Goal: Task Accomplishment & Management: Manage account settings

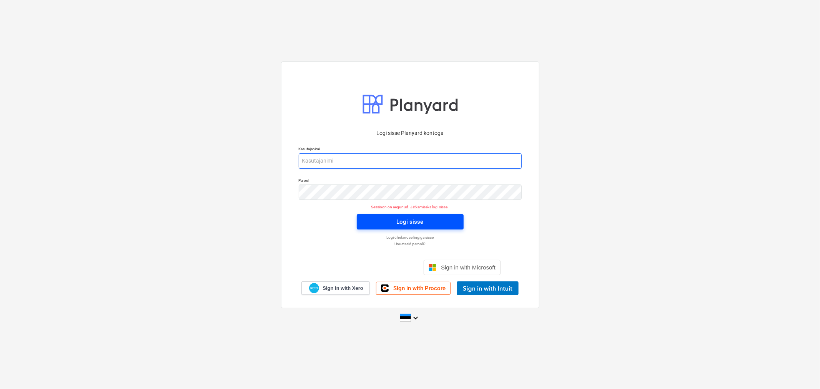
type input "erki@hausers.ee"
click at [376, 218] on span "Logi sisse" at bounding box center [410, 222] width 88 height 10
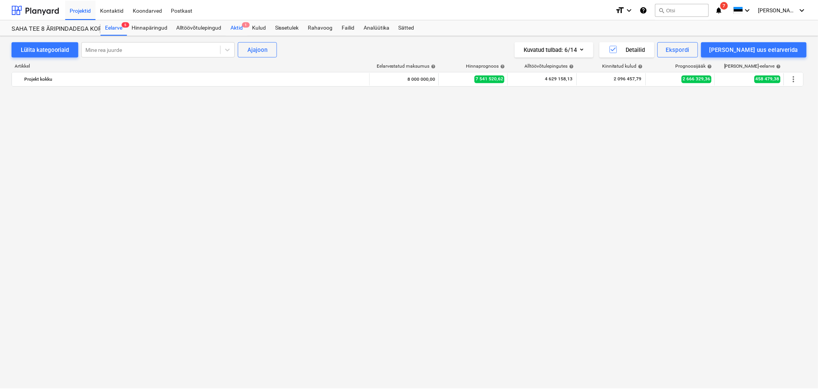
scroll to position [1922, 0]
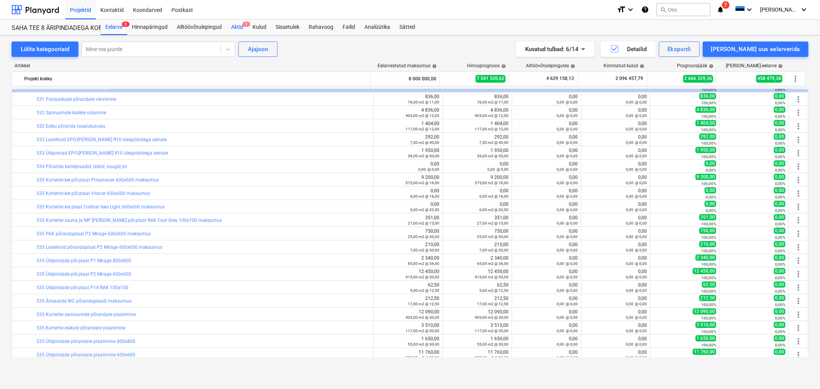
click at [243, 26] on span "1" at bounding box center [247, 24] width 8 height 5
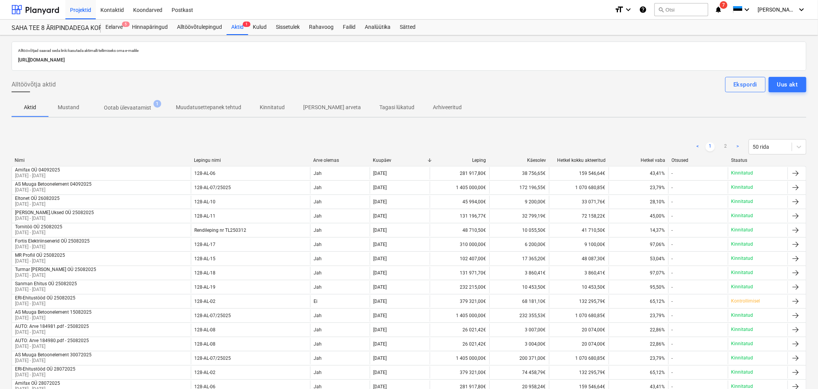
click at [139, 108] on p "Ootab ülevaatamist" at bounding box center [127, 108] width 47 height 8
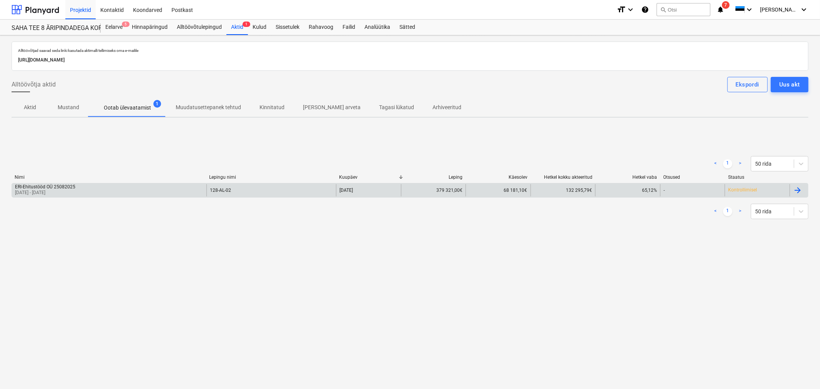
click at [58, 193] on p "[DATE] - [DATE]" at bounding box center [45, 193] width 60 height 7
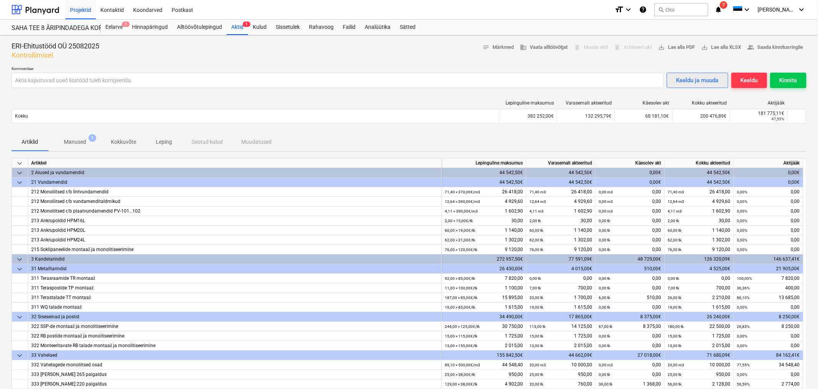
click at [544, 82] on div "Keeldu ja muuda" at bounding box center [697, 80] width 42 height 10
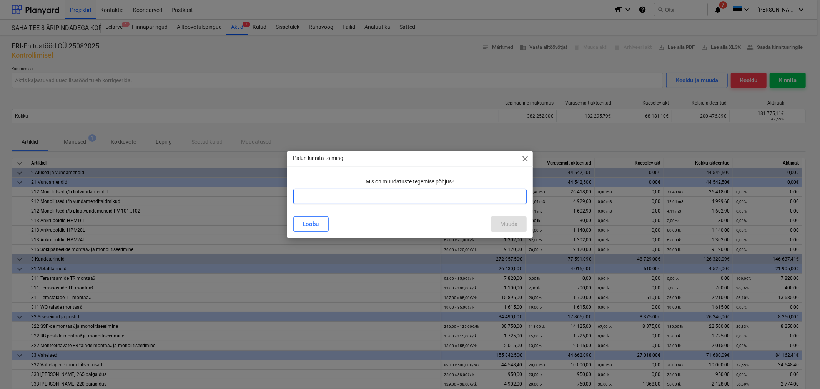
click at [449, 199] on input "text" at bounding box center [410, 196] width 234 height 15
type input "Lisatööd vajavad täiendavat ülevaatamist"
click at [506, 224] on div "Muuda" at bounding box center [508, 224] width 17 height 10
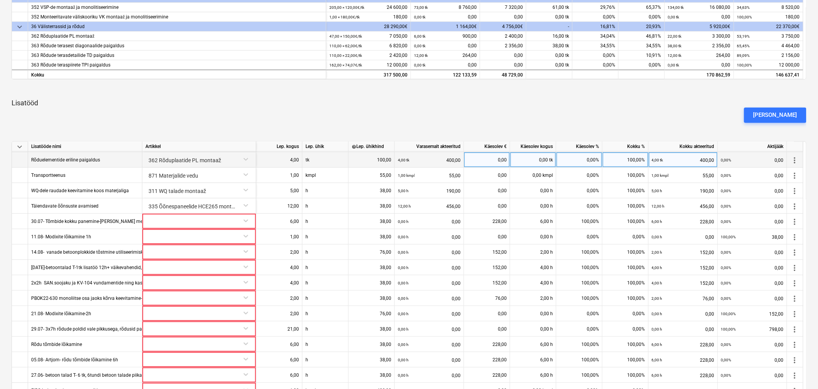
scroll to position [427, 0]
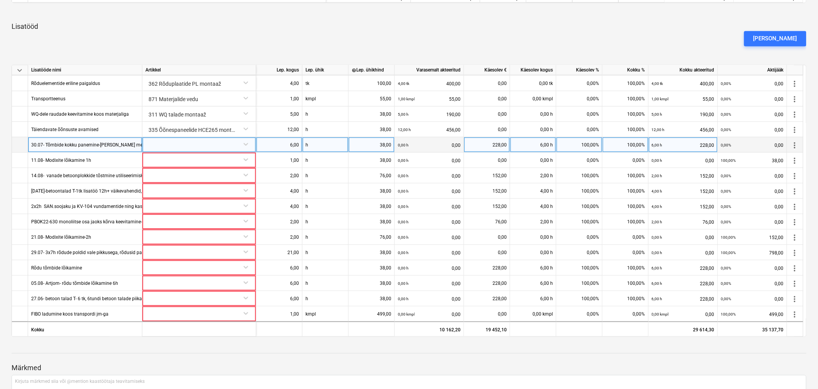
click at [82, 145] on div "30.07- Tõmbide kokku panemine-[PERSON_NAME] meest keeravad tõmbe kokku - tõmbid…" at bounding box center [174, 144] width 287 height 15
click at [100, 145] on input "30.07- Tõmbide kokku panemine-[PERSON_NAME] meest keeravad tõmbe kokku - tõmbid…" at bounding box center [85, 144] width 114 height 15
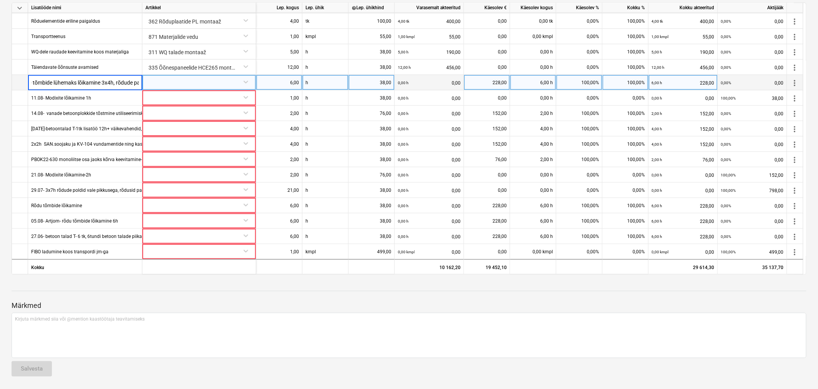
click at [125, 83] on input "30.07- Tõmbide kokku panemine-[PERSON_NAME] meest keeravad tõmbe kokku - tõmbid…" at bounding box center [85, 82] width 114 height 15
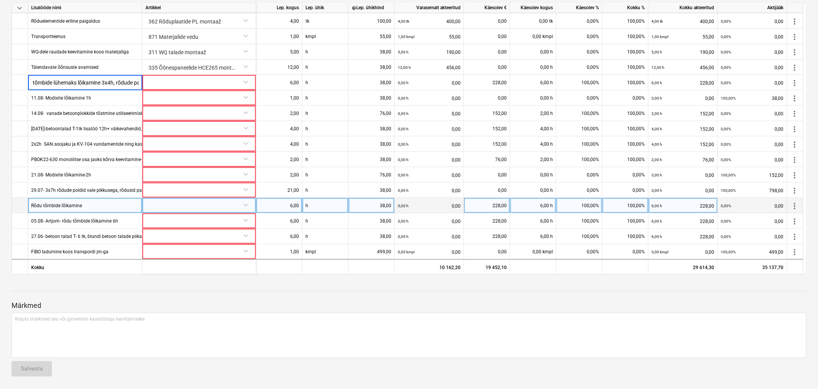
scroll to position [52, 0]
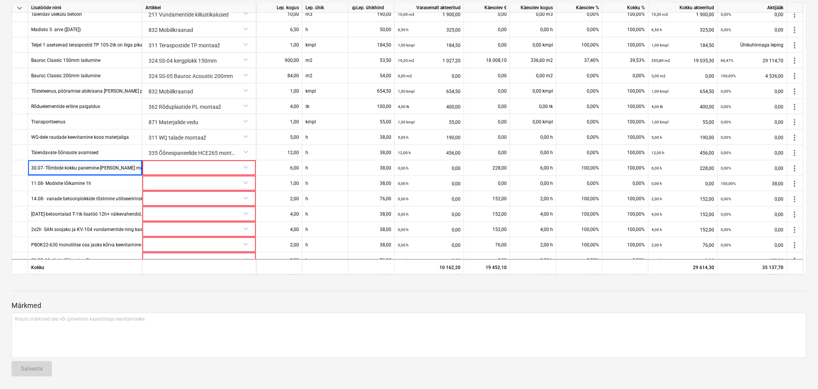
click at [99, 235] on div at bounding box center [409, 284] width 795 height 6
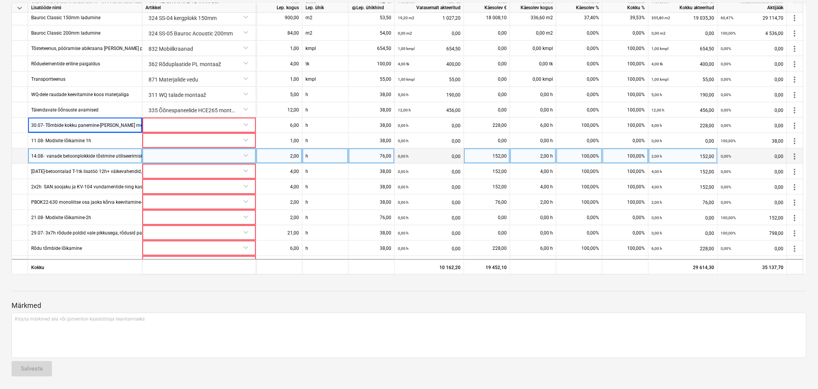
scroll to position [138, 0]
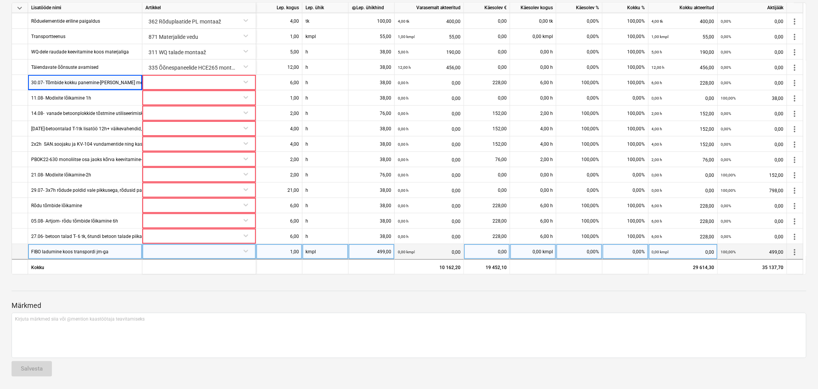
click at [544, 235] on span "more_vert" at bounding box center [794, 251] width 9 height 9
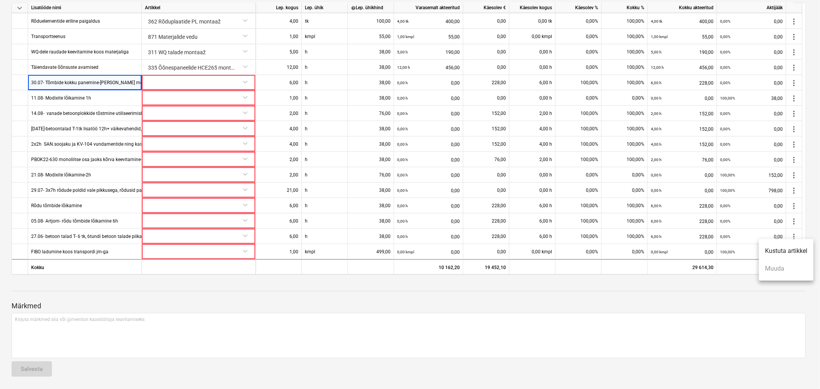
click at [121, 235] on div at bounding box center [410, 194] width 820 height 389
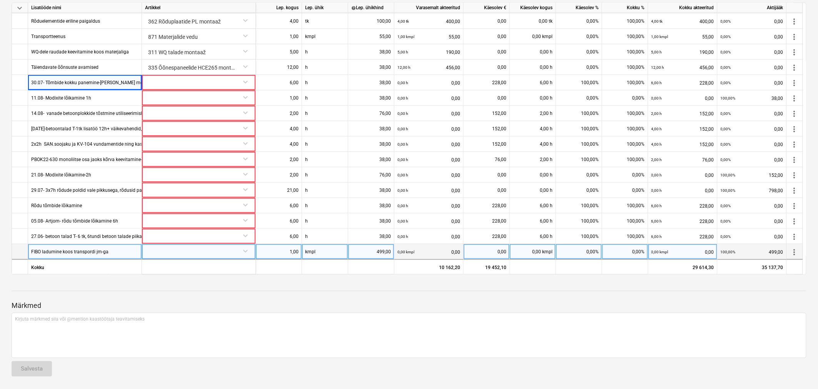
click at [119, 235] on div "FIBO ladumine koos transpordi jm-ga" at bounding box center [85, 251] width 114 height 15
type input "FIBO ladumine koos transpordiga"
click at [295, 235] on div "1,00" at bounding box center [279, 251] width 40 height 15
click at [321, 235] on div at bounding box center [409, 298] width 795 height 6
click at [294, 235] on div "1,00" at bounding box center [279, 251] width 40 height 15
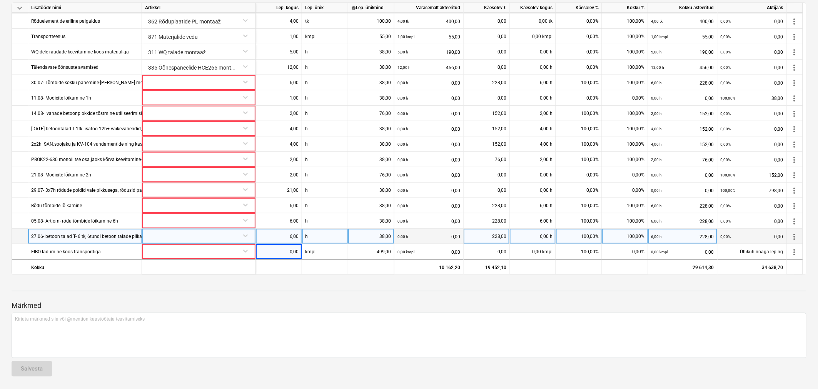
click at [60, 235] on div "27.06- betoon talad T- 6 tk, 6tundi betoon talade piikamine ja lihvimine" at bounding box center [104, 236] width 146 height 15
click at [60, 235] on input "27.06- betoon talad T- 6 tk, 6tundi betoon talade piikamine ja lihvimine" at bounding box center [84, 236] width 113 height 15
type input "27.06- betoon talade piikamine ja lihvimine"
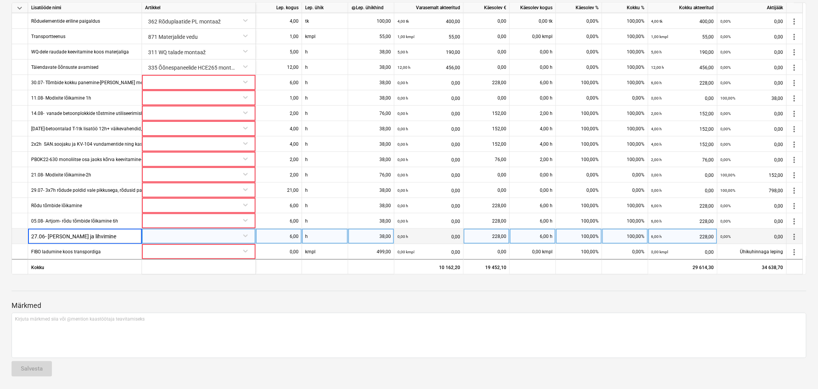
click at [241, 235] on div "Märkmed Kirjuta märkmed siia või @mention kaastöötaja teavitamiseks ﻿ Salvesta" at bounding box center [409, 332] width 795 height 102
click at [223, 235] on div at bounding box center [198, 235] width 107 height 13
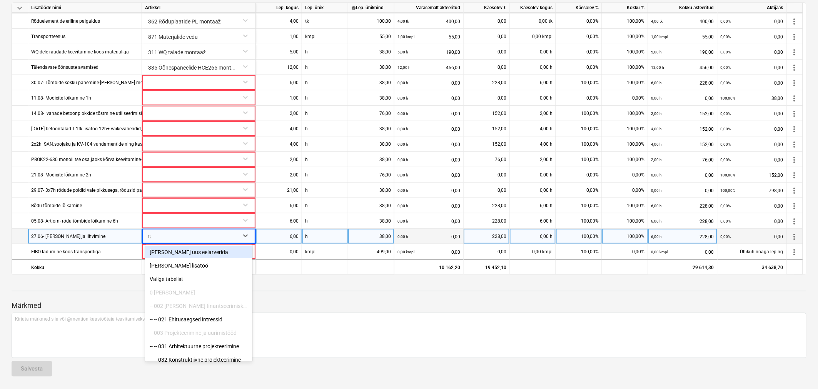
type input "tala"
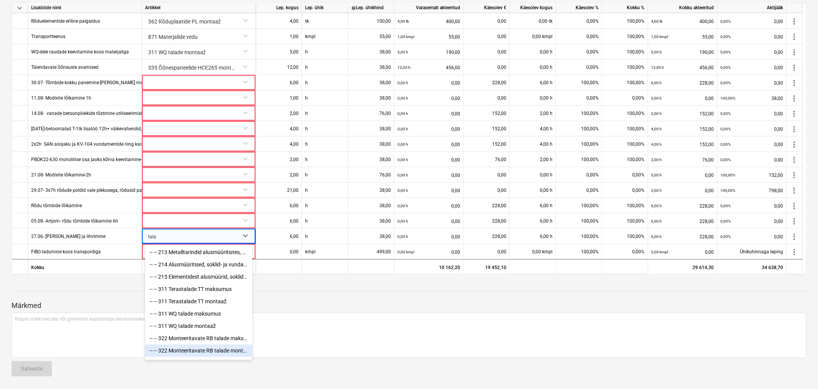
click at [197, 235] on div "-- -- 322 Monteeritavate RB talade montaaž ja monolitiseerimine" at bounding box center [198, 351] width 107 height 12
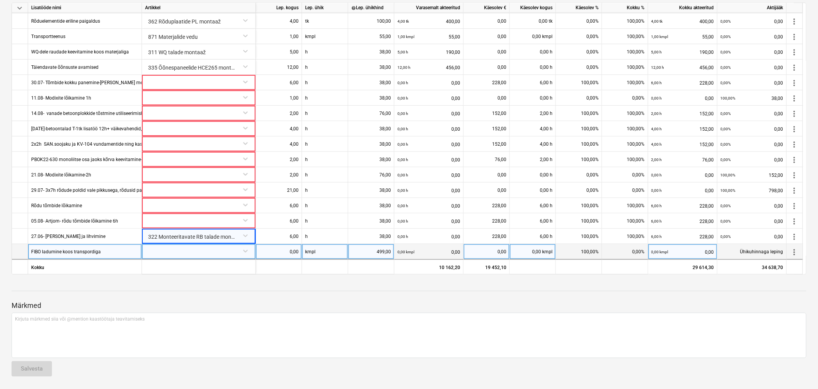
click at [168, 235] on div at bounding box center [198, 250] width 107 height 13
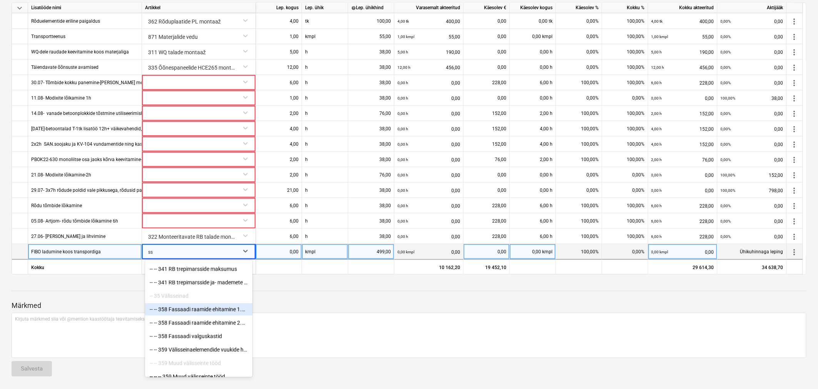
scroll to position [513, 0]
type input "ssp"
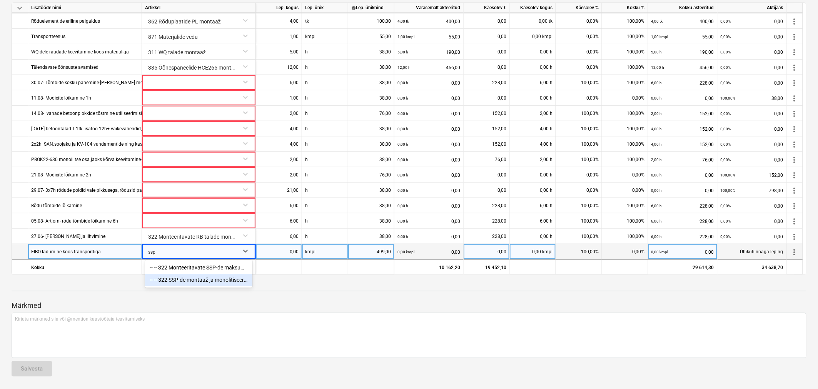
click at [189, 235] on div "-- -- 322 SSP-de montaaž ja monolitiseerimine" at bounding box center [198, 280] width 107 height 12
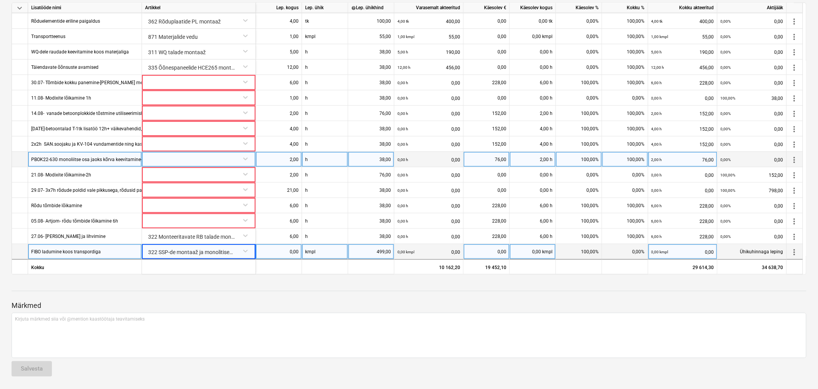
click at [155, 158] on div at bounding box center [198, 158] width 107 height 13
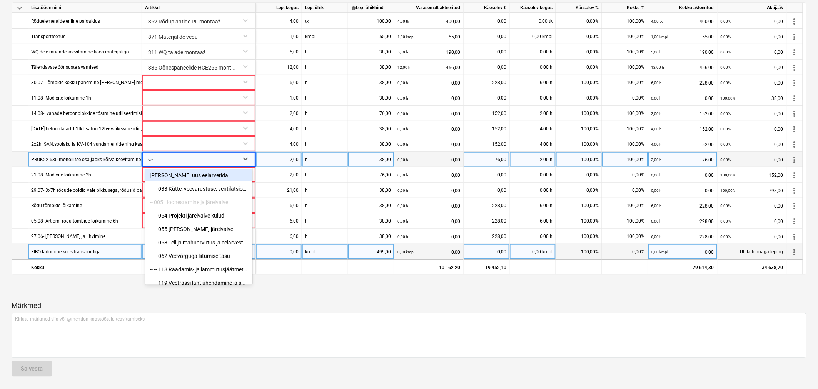
type input "v"
type input "p"
type input "v"
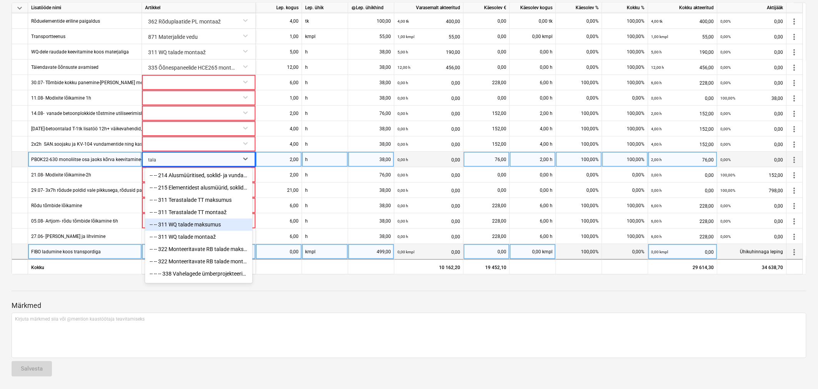
scroll to position [0, 0]
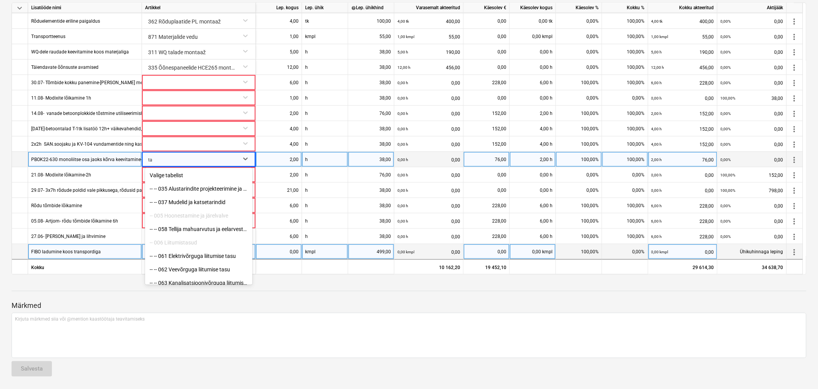
type input "t"
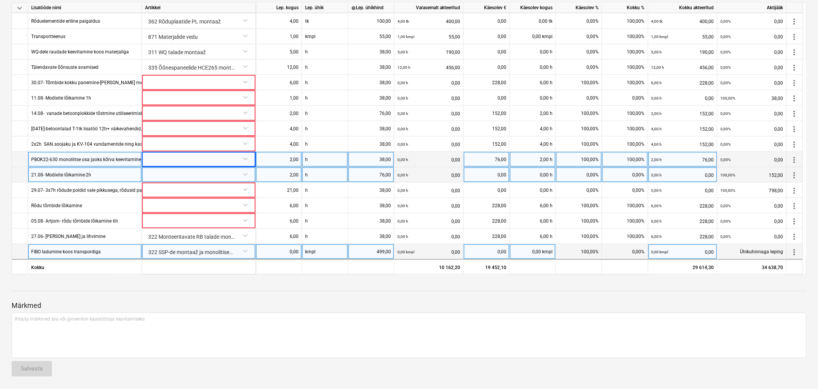
click at [117, 182] on div "21.08- Modixite lõikamine-2h" at bounding box center [85, 174] width 114 height 15
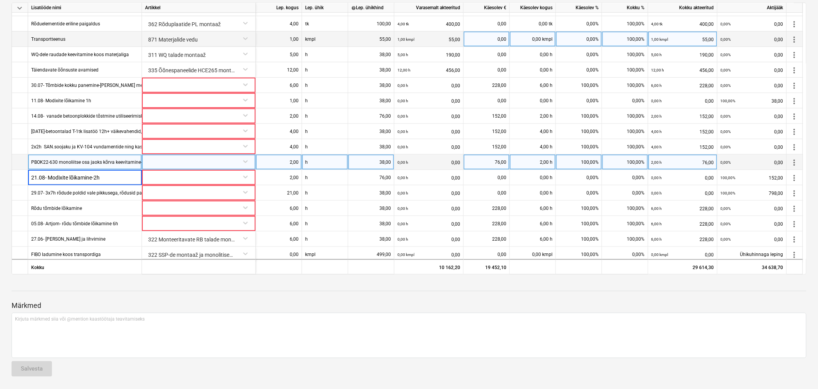
scroll to position [138, 0]
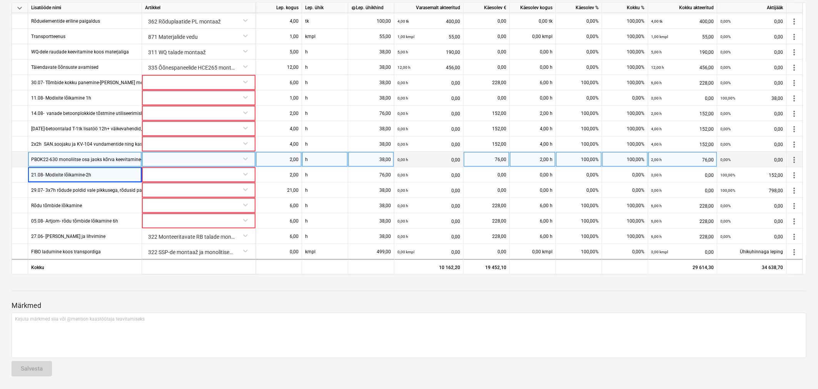
click at [162, 162] on div at bounding box center [198, 158] width 107 height 13
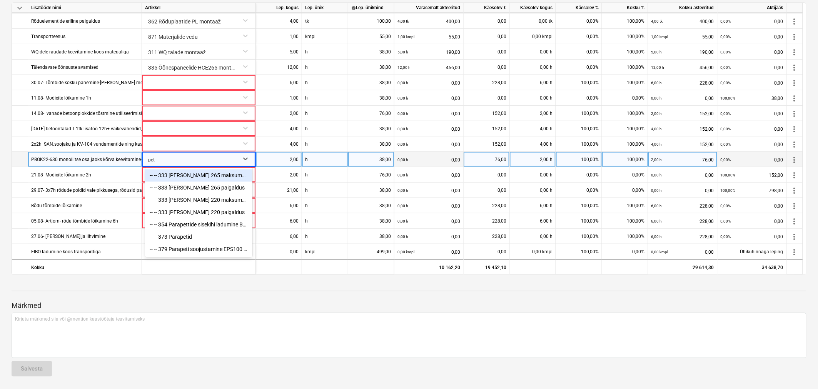
type input "petr"
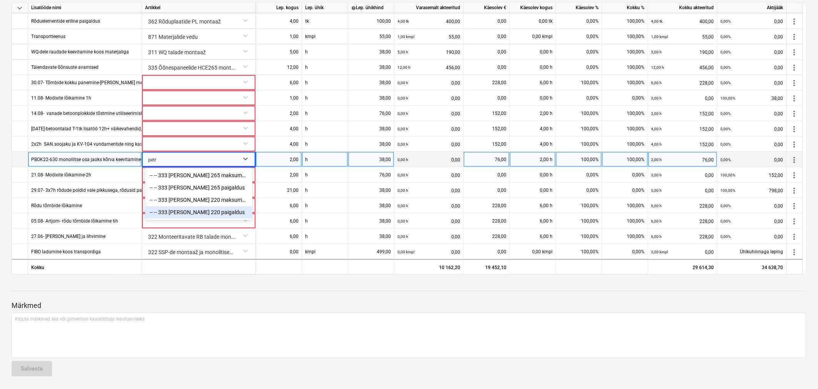
click at [183, 213] on div "-- -- 333 PETRA strong 220 paigaldus" at bounding box center [198, 213] width 107 height 12
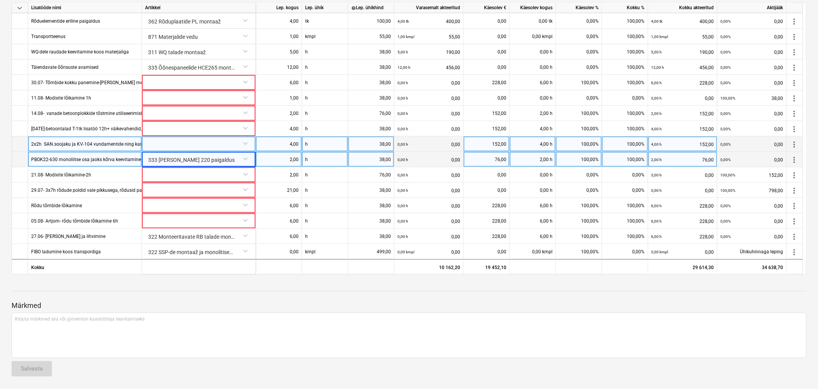
click at [171, 145] on div at bounding box center [198, 143] width 107 height 13
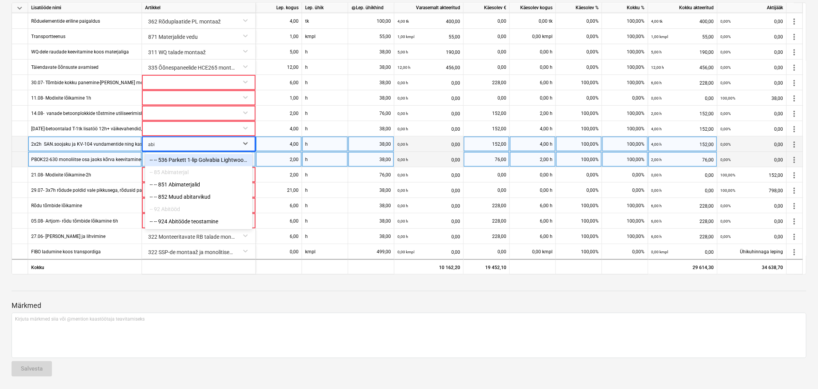
type input "abit"
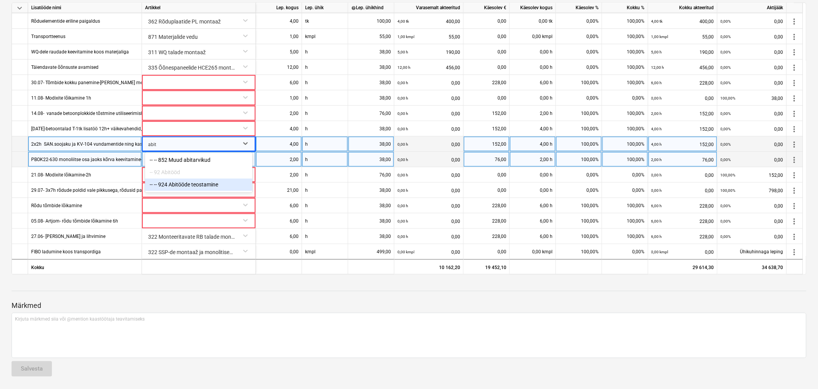
click at [179, 188] on div "-- -- 924 Abitööde teostamine" at bounding box center [198, 185] width 107 height 12
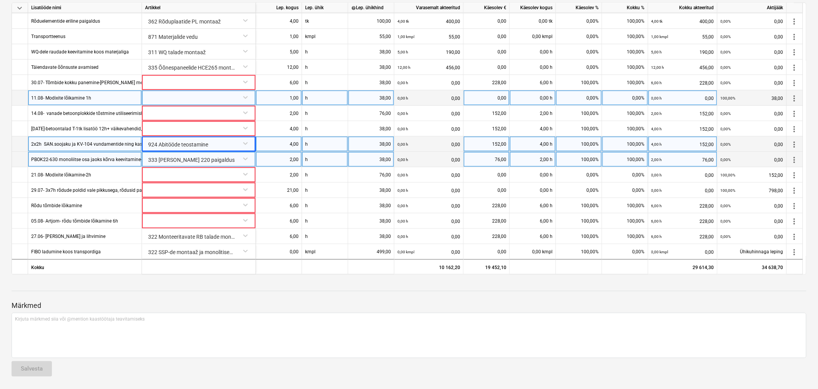
click at [544, 98] on span "more_vert" at bounding box center [794, 97] width 9 height 9
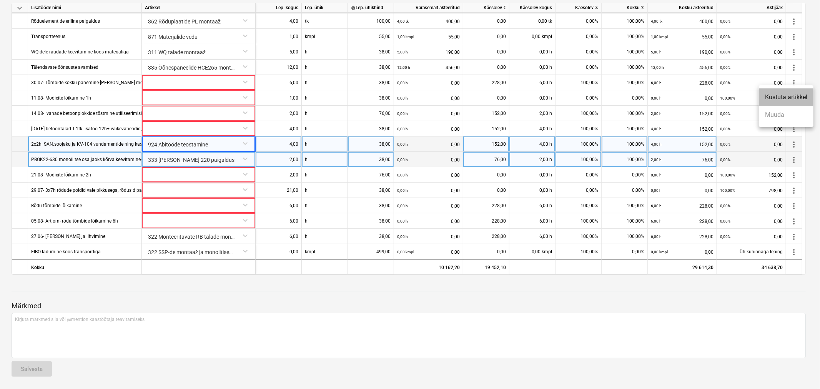
click at [544, 95] on li "Kustuta artikkel" at bounding box center [786, 97] width 55 height 18
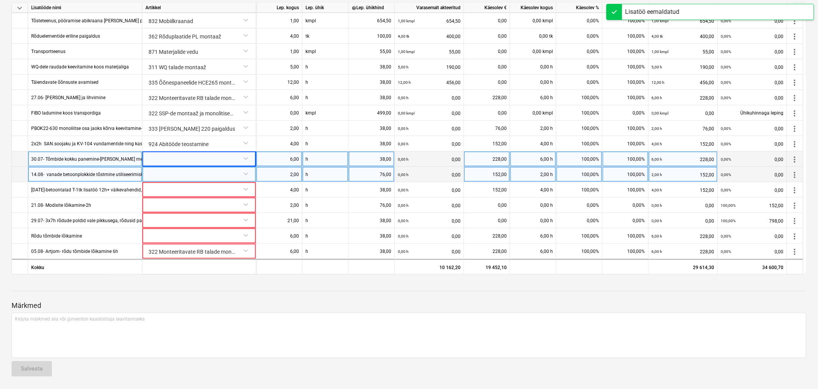
scroll to position [122, 0]
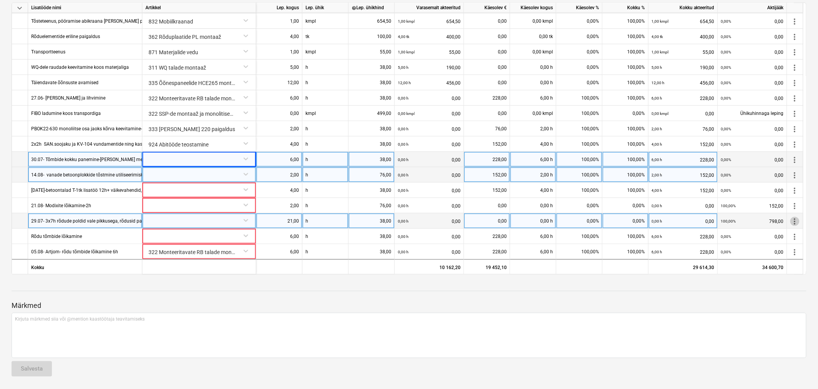
click at [544, 221] on span "more_vert" at bounding box center [794, 221] width 9 height 9
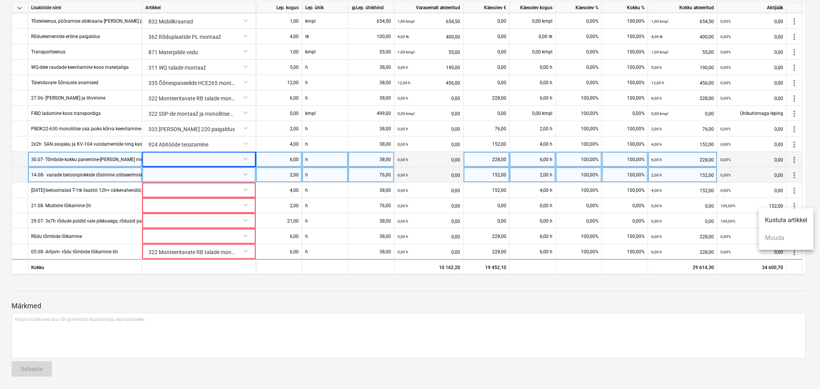
click at [544, 221] on li "Kustuta artikkel" at bounding box center [786, 221] width 55 height 18
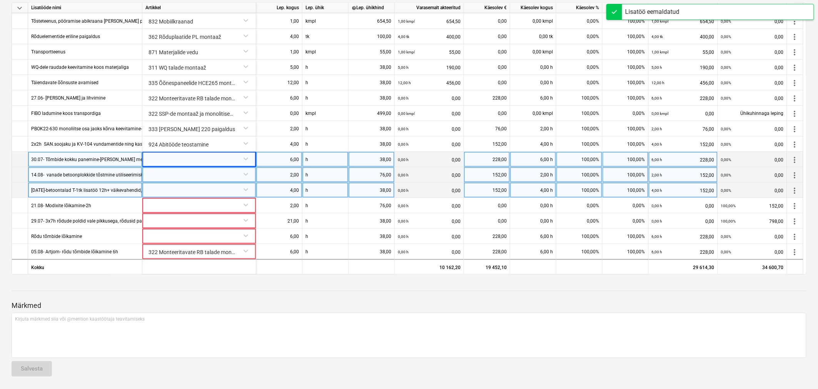
scroll to position [107, 0]
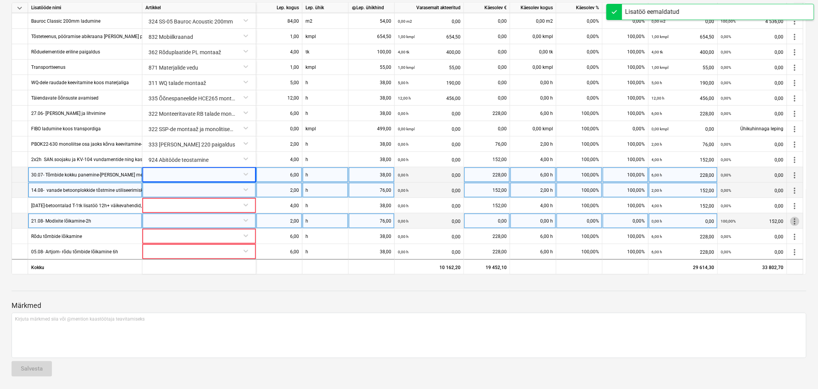
click at [544, 220] on span "more_vert" at bounding box center [794, 221] width 9 height 9
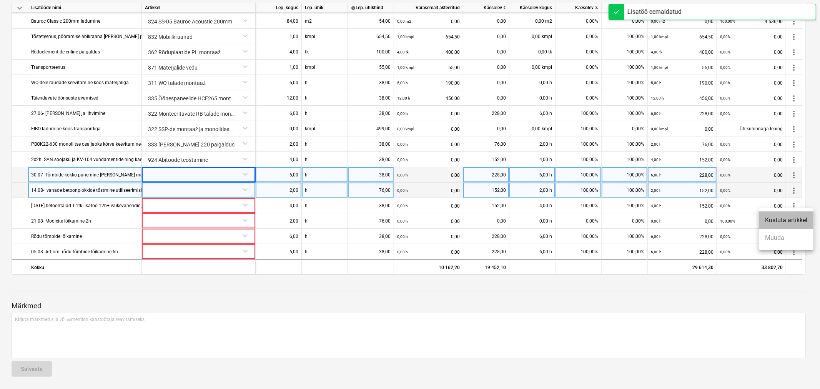
click at [544, 220] on li "Kustuta artikkel" at bounding box center [786, 221] width 55 height 18
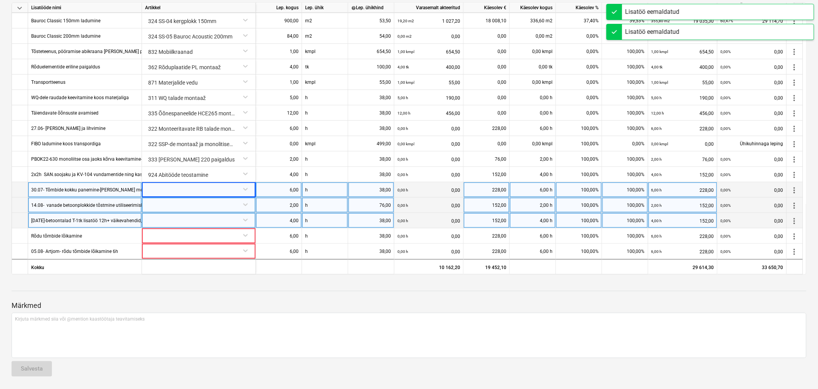
scroll to position [92, 0]
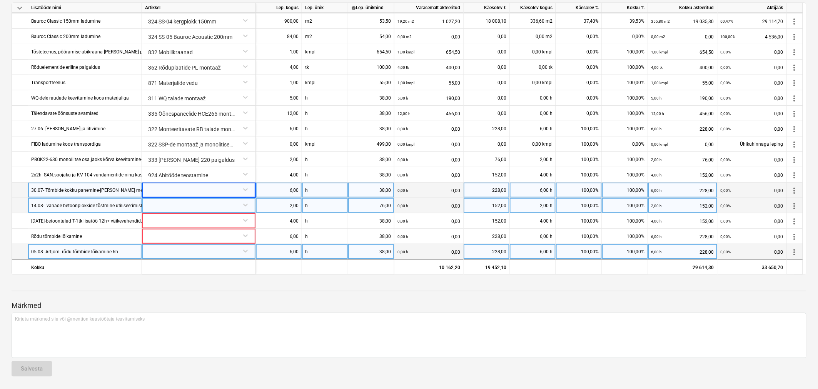
click at [61, 235] on div "05.08- Artjom- rõdu tõmbide lõikamine 6h" at bounding box center [74, 251] width 87 height 15
click at [65, 235] on input "05.08- Artjom- rõdu tõmbide lõikamine 6h" at bounding box center [84, 251] width 113 height 15
type input "05.08- rõdu tõmbide lõikamine 6h"
click at [165, 235] on div at bounding box center [198, 250] width 107 height 13
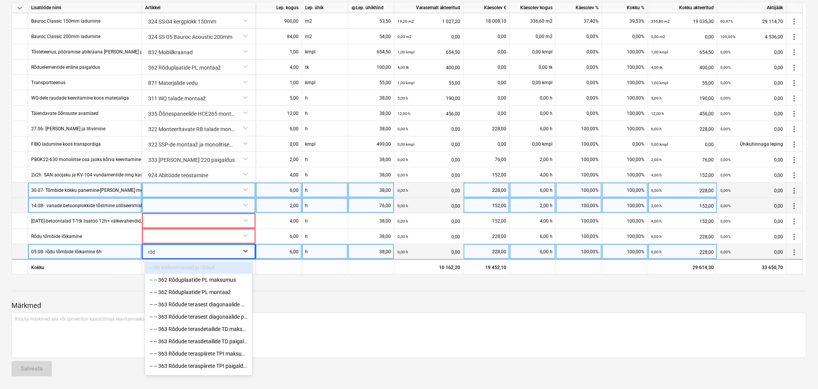
type input "rõdu"
click at [187, 235] on div "-- -- 362 Rõduplaatide PL montaaž" at bounding box center [198, 293] width 107 height 12
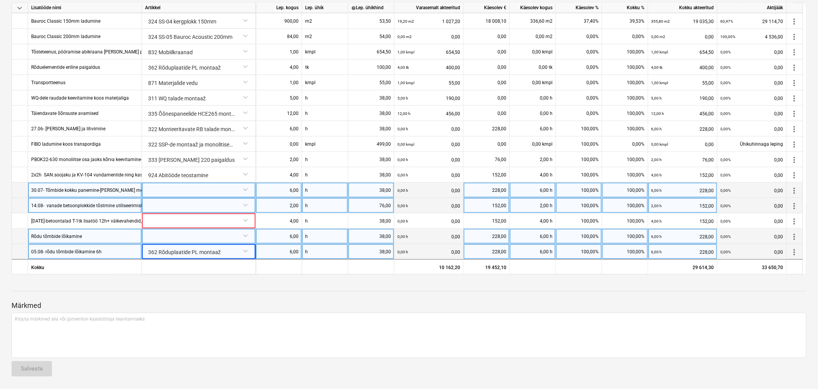
click at [544, 233] on span "more_vert" at bounding box center [794, 236] width 9 height 9
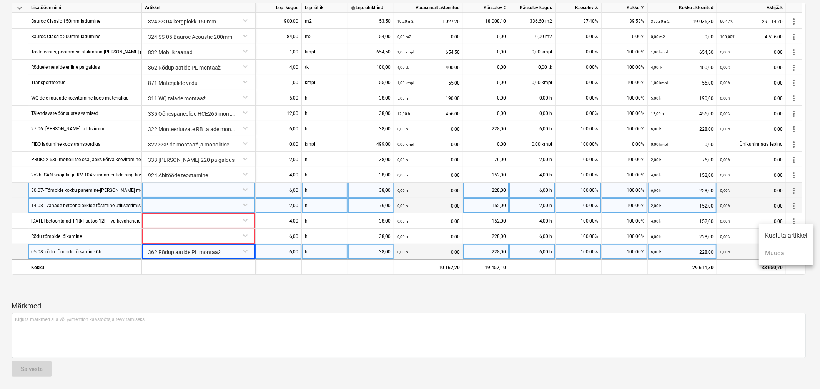
click at [544, 235] on li "Kustuta artikkel" at bounding box center [786, 236] width 55 height 18
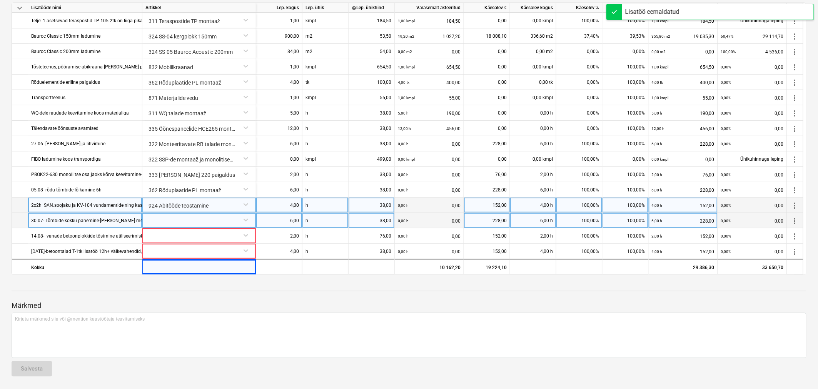
scroll to position [76, 0]
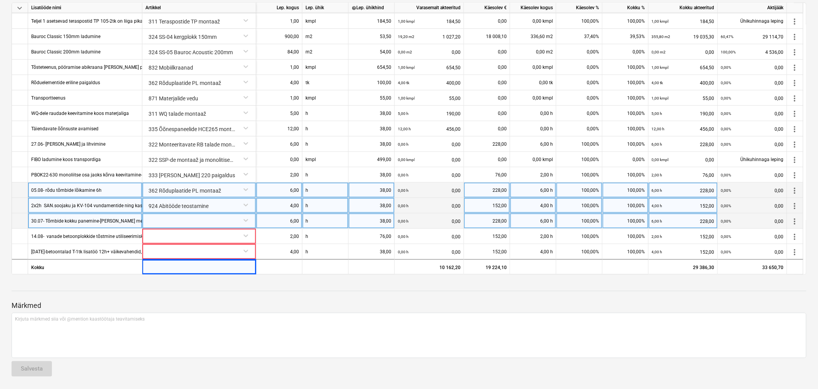
click at [276, 189] on div "6,00" at bounding box center [279, 190] width 40 height 15
type input "12"
click at [153, 235] on div "Märkmed Kirjuta märkmed siia või @mention kaastöötaja teavitamiseks ﻿ Salvesta" at bounding box center [409, 332] width 795 height 102
click at [47, 188] on div "05.08- rõdu tõmbide lõikamine 6h" at bounding box center [66, 190] width 70 height 15
click at [47, 188] on input "05.08- rõdu tõmbide lõikamine 6h" at bounding box center [85, 190] width 114 height 15
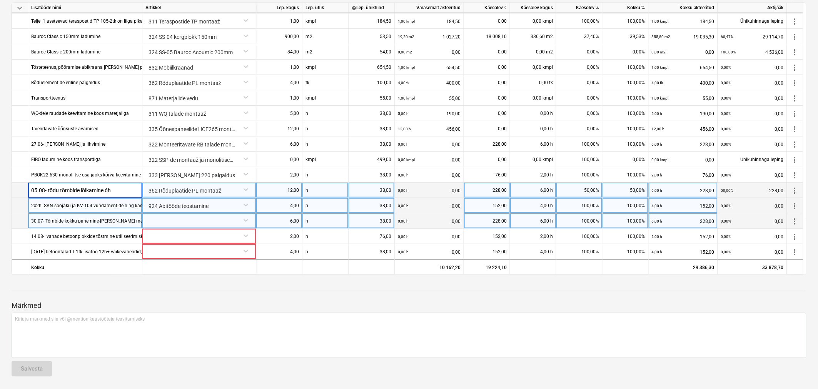
click at [47, 188] on input "05.08- rõdu tõmbide lõikamine 6h" at bounding box center [85, 190] width 114 height 15
type input "Rõdu tõmbide lõikamine 6h"
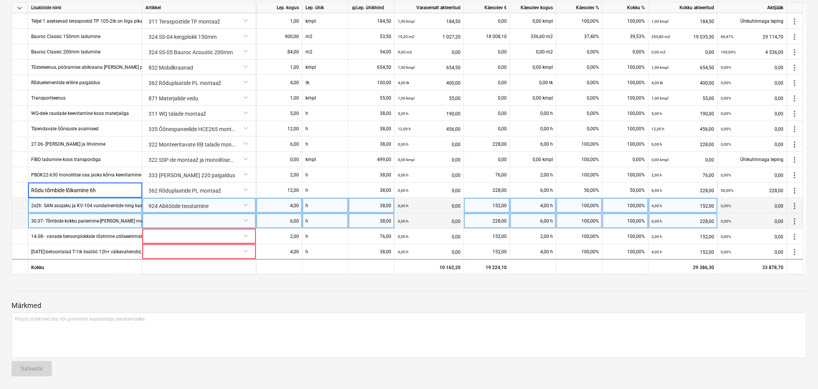
click at [121, 235] on div at bounding box center [409, 291] width 795 height 0
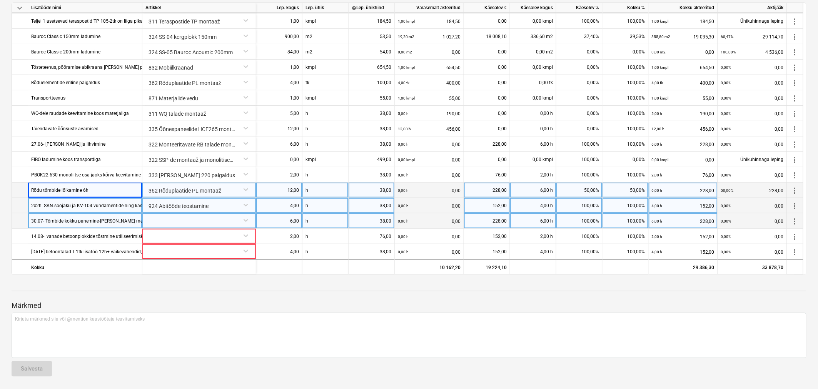
click at [286, 189] on div "12,00" at bounding box center [279, 190] width 40 height 15
click at [493, 188] on div "228,00" at bounding box center [487, 190] width 40 height 15
click at [540, 190] on div "6,00 h" at bounding box center [533, 190] width 46 height 15
type input "12"
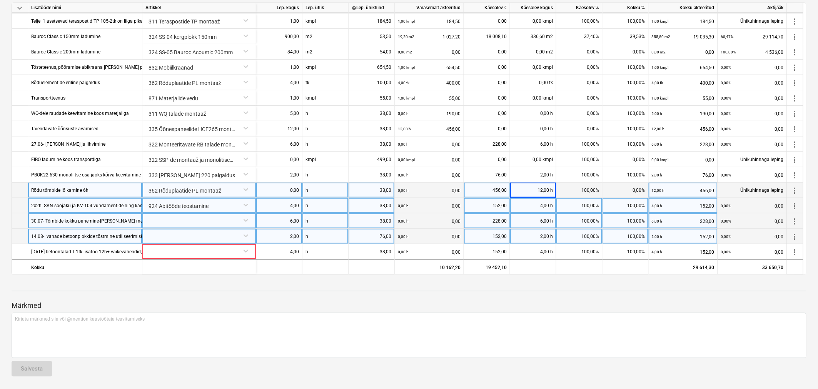
click at [181, 234] on div at bounding box center [198, 235] width 107 height 13
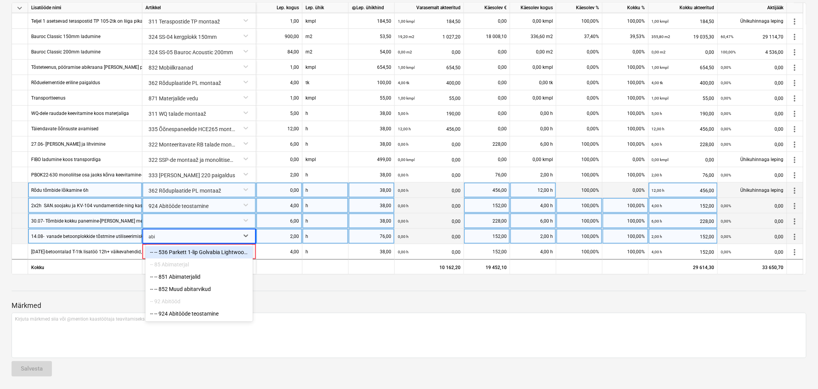
type input "abit"
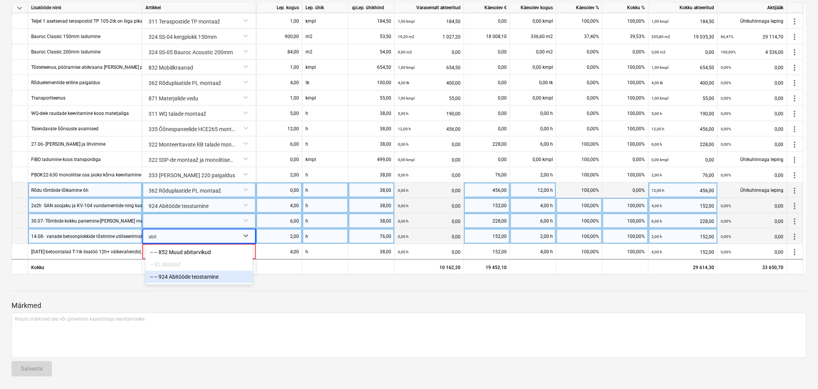
click at [184, 235] on div "-- -- 924 Abitööde teostamine" at bounding box center [198, 277] width 107 height 12
click at [195, 235] on div at bounding box center [409, 291] width 795 height 0
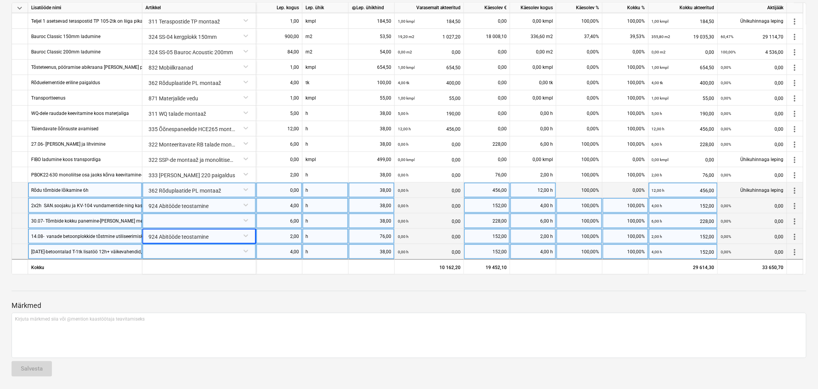
click at [544, 235] on span "more_vert" at bounding box center [794, 251] width 9 height 9
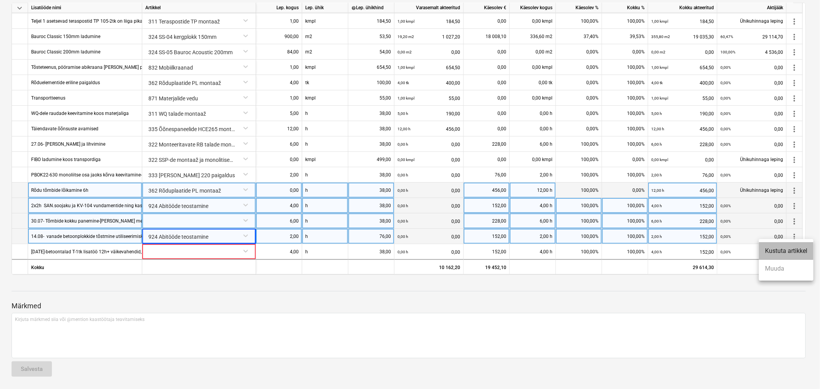
click at [544, 235] on li "Kustuta artikkel" at bounding box center [786, 251] width 55 height 18
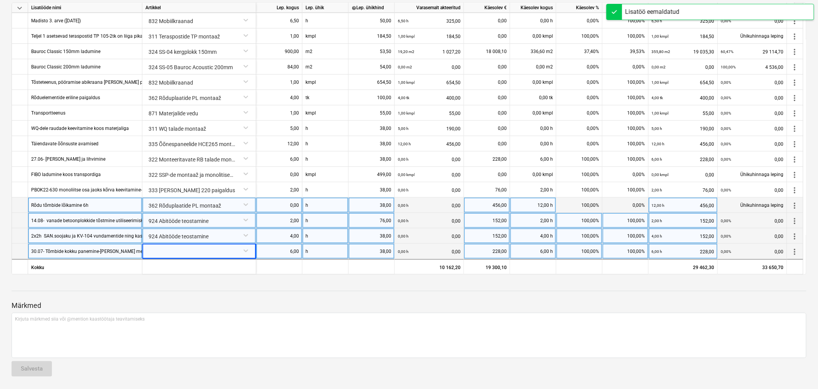
scroll to position [61, 0]
click at [544, 235] on span "more_vert" at bounding box center [794, 251] width 9 height 9
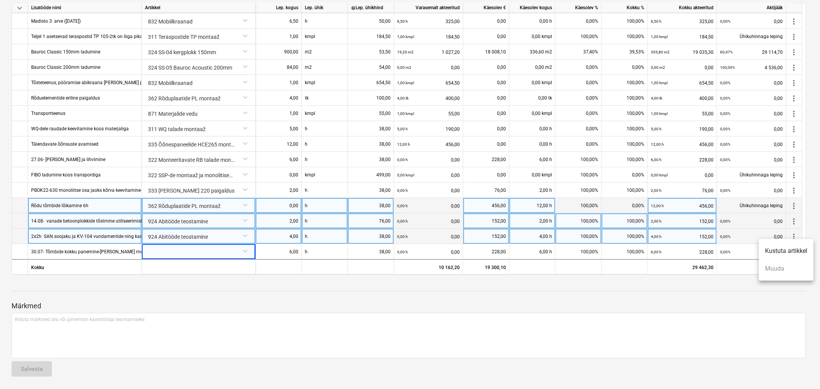
click at [544, 235] on li "Kustuta artikkel" at bounding box center [786, 251] width 55 height 18
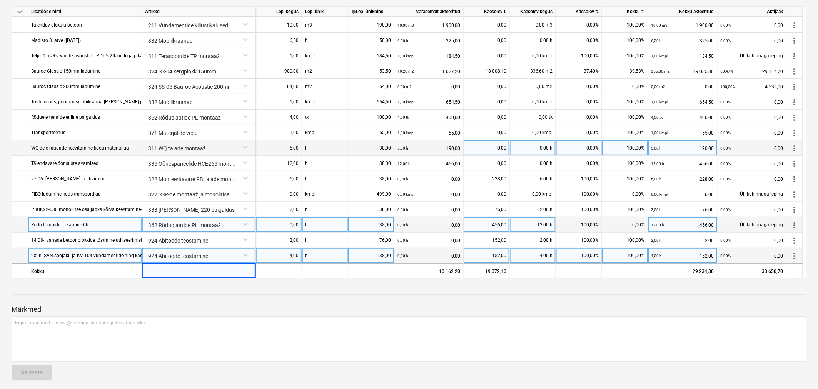
scroll to position [490, 0]
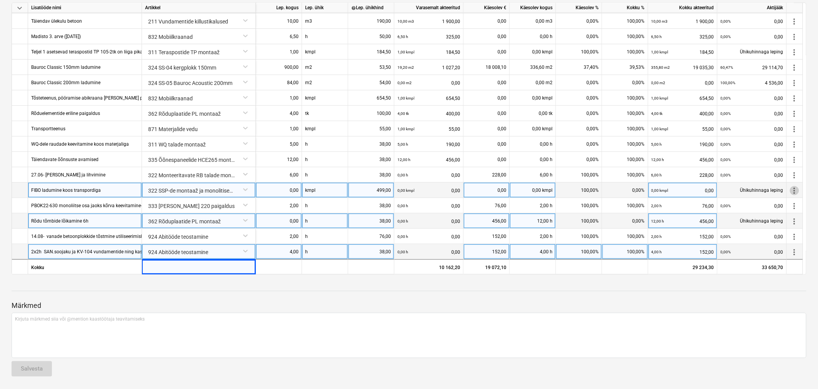
click at [544, 188] on span "more_vert" at bounding box center [794, 190] width 9 height 9
click at [544, 191] on li "Kustuta artikkel" at bounding box center [786, 190] width 55 height 18
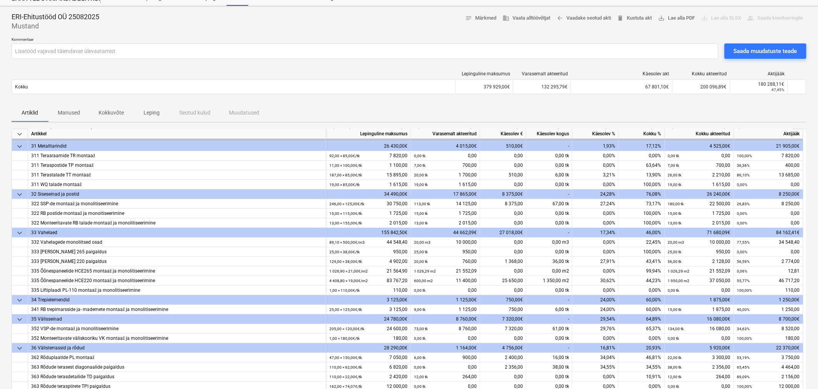
scroll to position [43, 0]
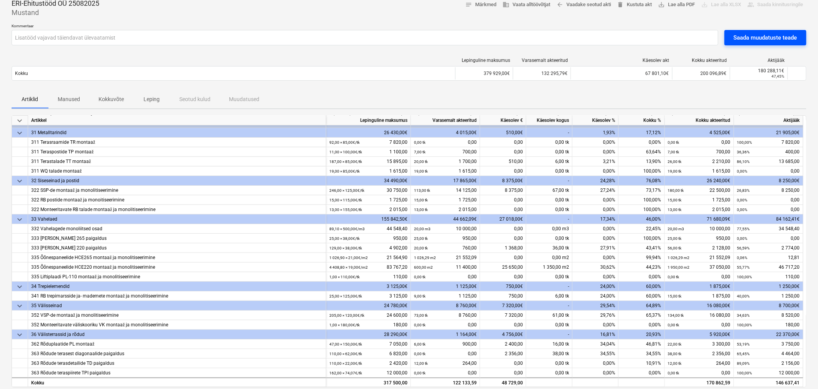
click at [544, 38] on div "Saada muudatuste teade" at bounding box center [764, 38] width 63 height 10
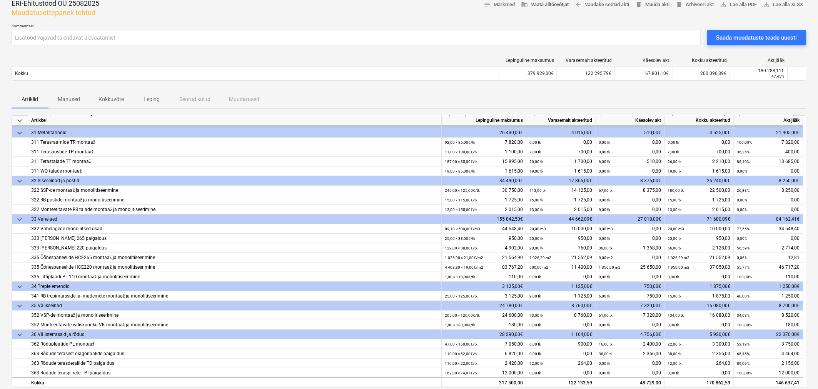
click at [544, 5] on span "business Vaata alltöövõtjat" at bounding box center [545, 4] width 48 height 9
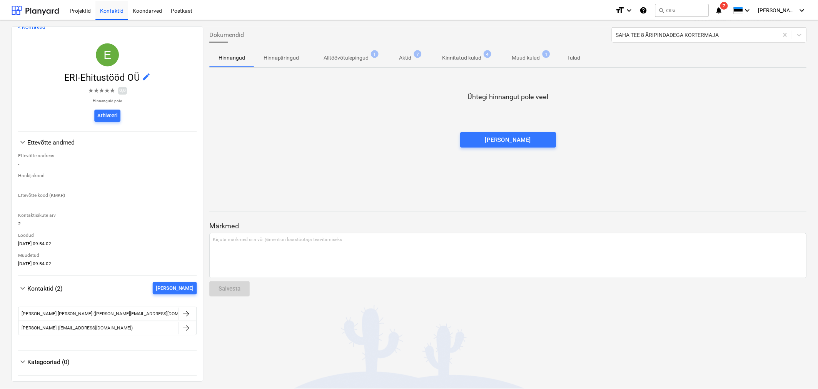
scroll to position [13, 0]
click at [337, 55] on p "Alltöövõtulepingud" at bounding box center [347, 57] width 45 height 8
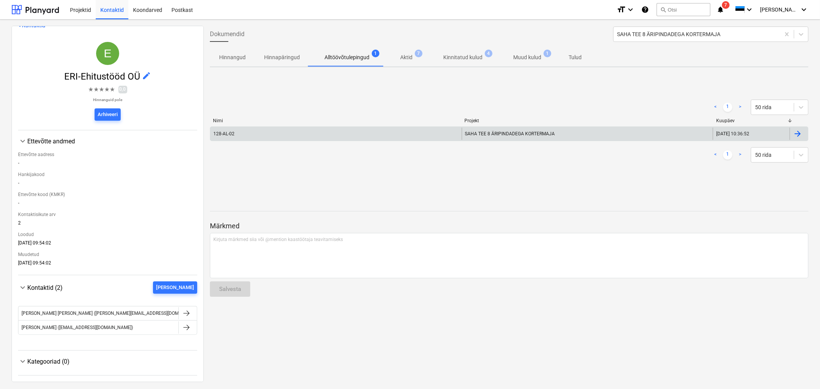
click at [299, 133] on div "128-AL-02" at bounding box center [336, 134] width 252 height 12
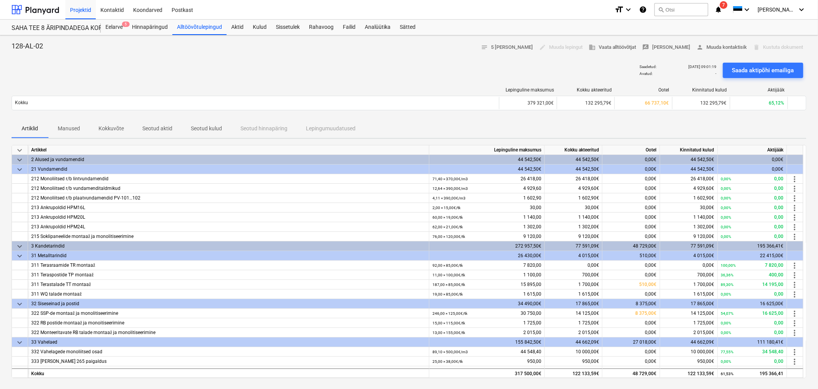
click at [103, 128] on p "Kokkuvõte" at bounding box center [110, 129] width 25 height 8
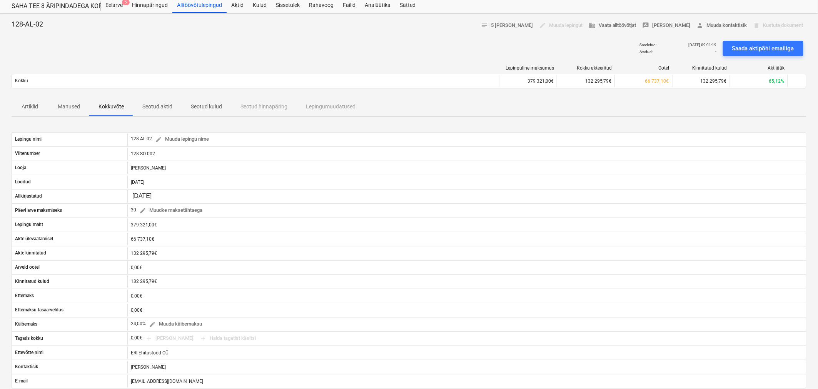
scroll to position [43, 0]
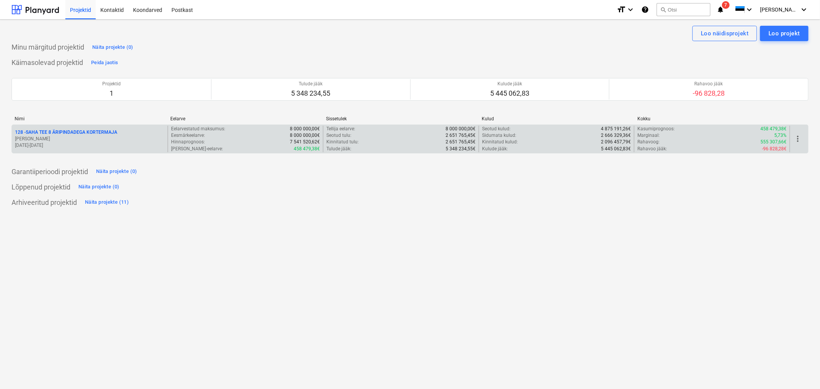
click at [86, 133] on p "128 - SAHA TEE 8 ÄRIPINDADEGA KORTERMAJA" at bounding box center [66, 132] width 102 height 7
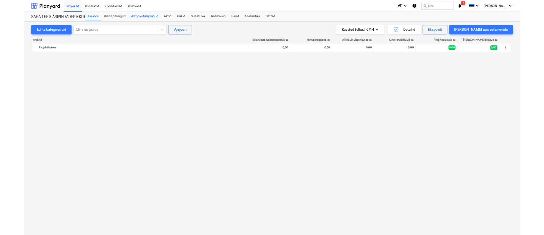
scroll to position [1922, 0]
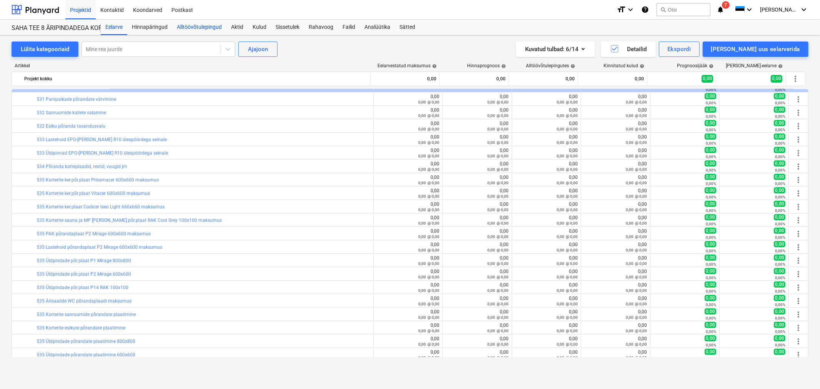
click at [189, 25] on div "Alltöövõtulepingud" at bounding box center [199, 27] width 54 height 15
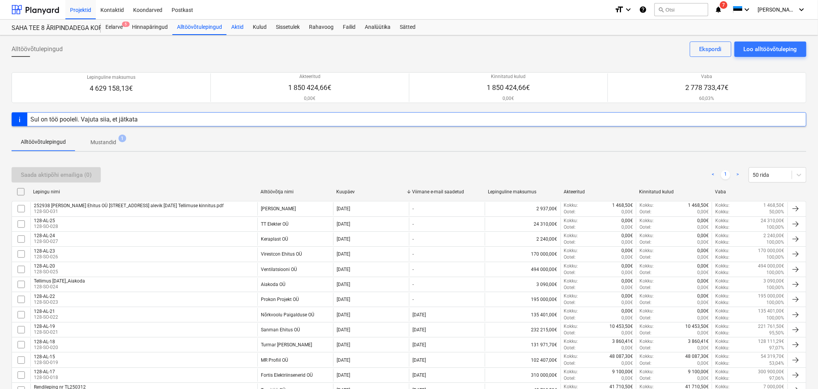
click at [232, 26] on div "Aktid" at bounding box center [238, 27] width 22 height 15
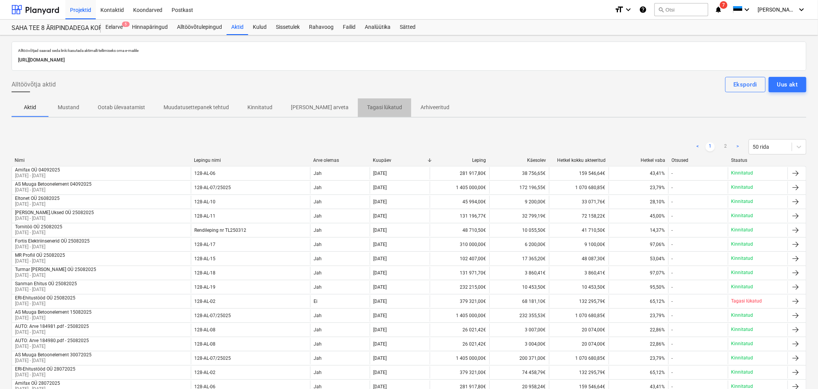
click at [367, 108] on p "Tagasi lükatud" at bounding box center [384, 107] width 35 height 8
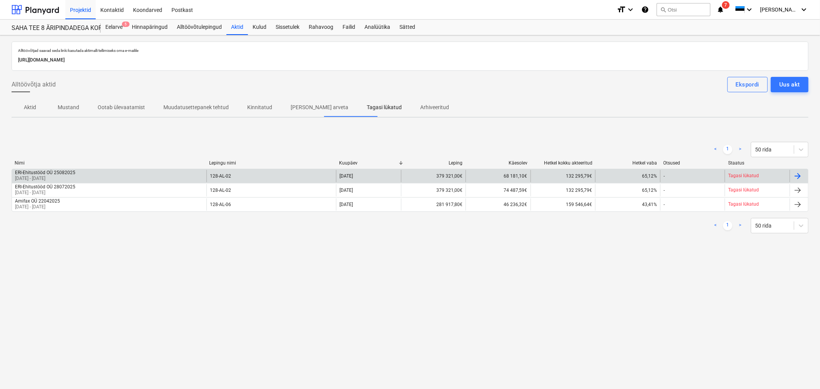
click at [78, 178] on div "ERI-Ehitustööd OÜ 25082025 [DATE] - [DATE]" at bounding box center [109, 176] width 195 height 12
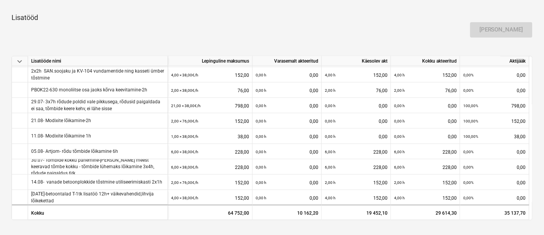
scroll to position [342, 0]
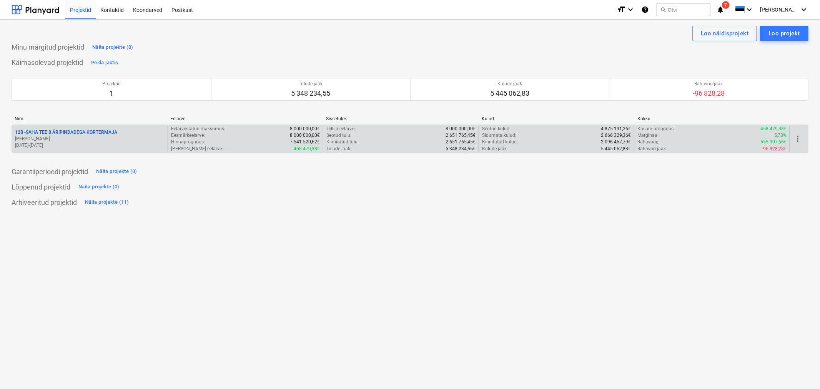
click at [86, 135] on p "128 - SAHA TEE 8 ÄRIPINDADEGA KORTERMAJA" at bounding box center [66, 132] width 102 height 7
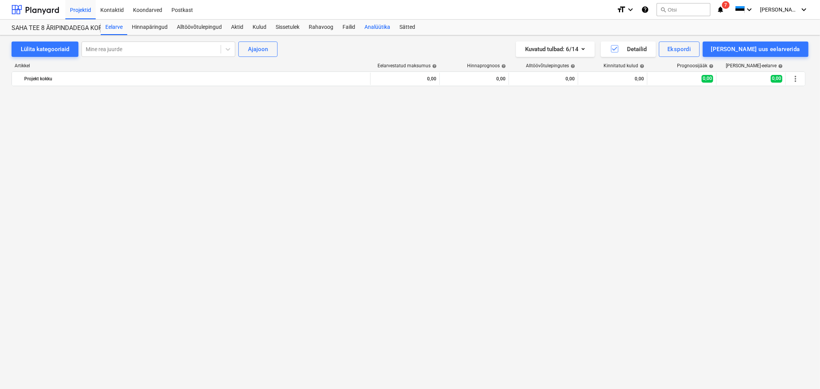
scroll to position [1922, 0]
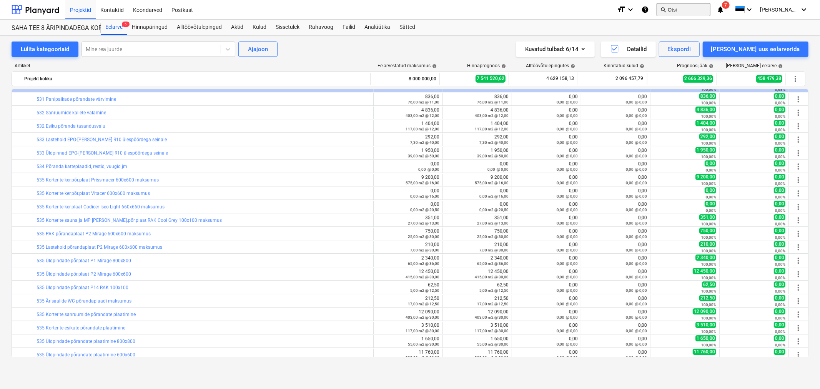
click at [711, 5] on button "search Otsi" at bounding box center [684, 9] width 54 height 13
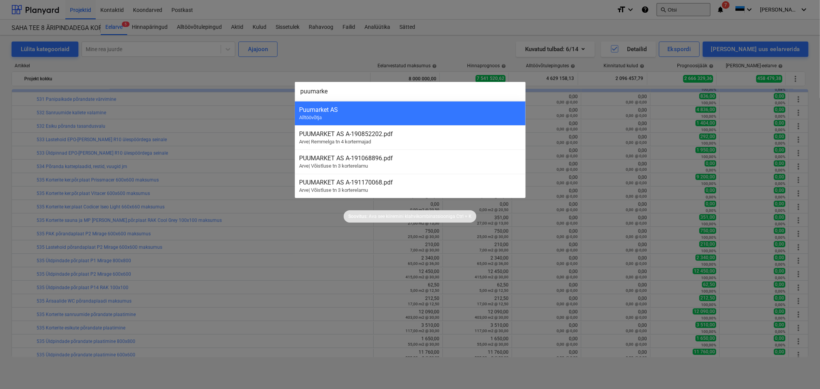
type input "puumarket"
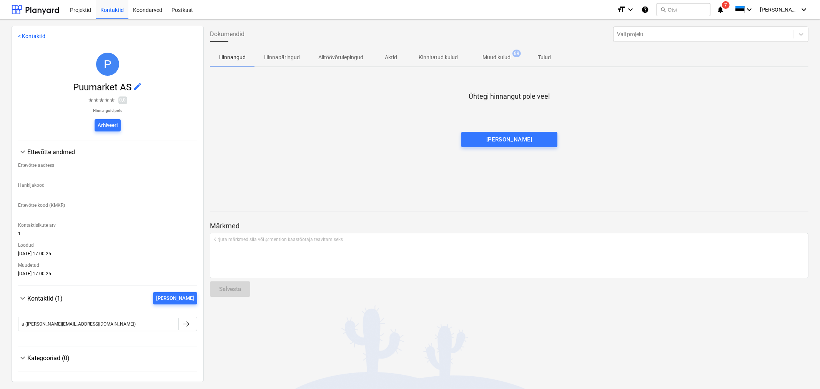
click at [490, 56] on p "Muud kulud" at bounding box center [497, 57] width 28 height 8
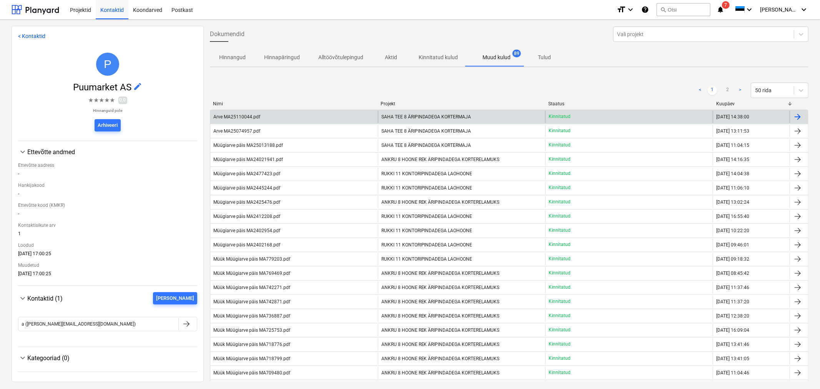
click at [272, 119] on div "Arve MA25110044.pdf" at bounding box center [294, 117] width 168 height 12
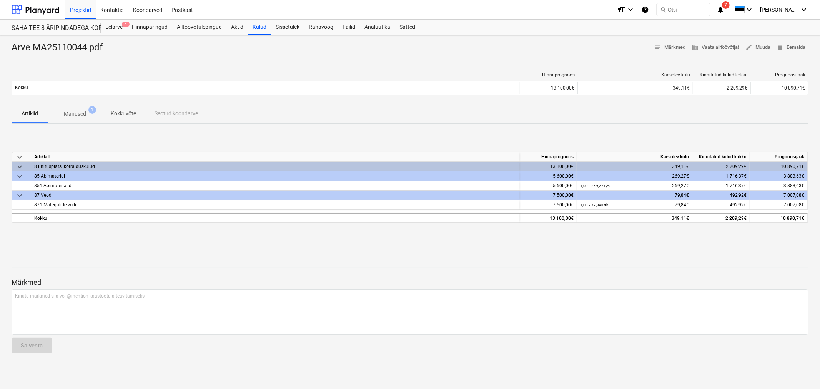
click at [75, 110] on p "Manused" at bounding box center [75, 114] width 22 height 8
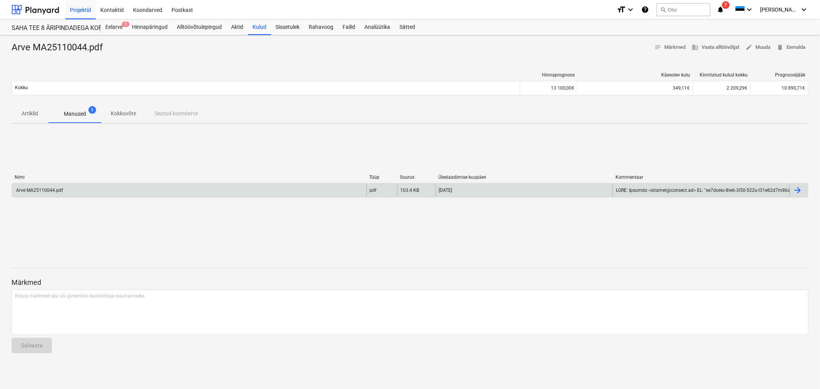
click at [83, 192] on div "Arve MA25110044.pdf" at bounding box center [189, 190] width 355 height 12
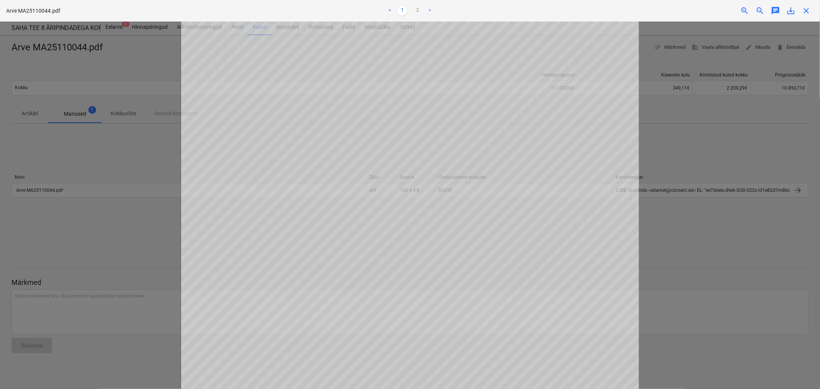
scroll to position [281, 0]
click at [809, 8] on span "close" at bounding box center [806, 10] width 9 height 9
